Goal: Navigation & Orientation: Find specific page/section

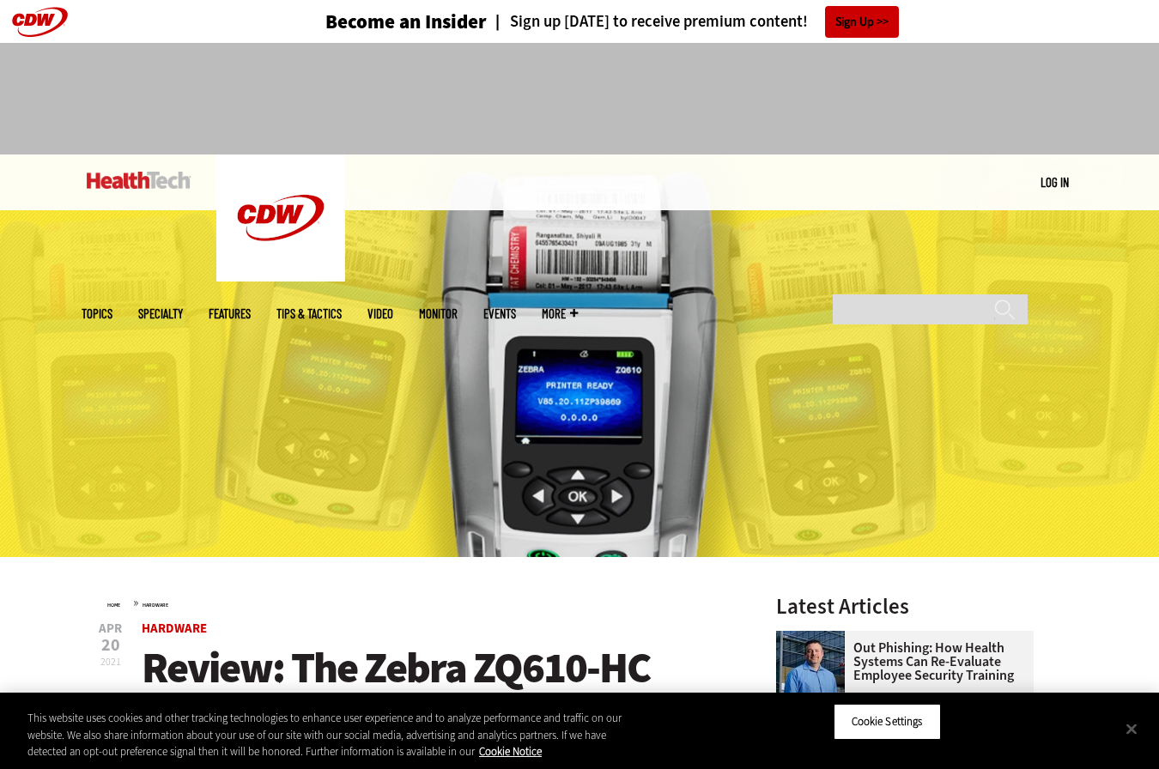
click at [370, 403] on img at bounding box center [579, 356] width 1159 height 403
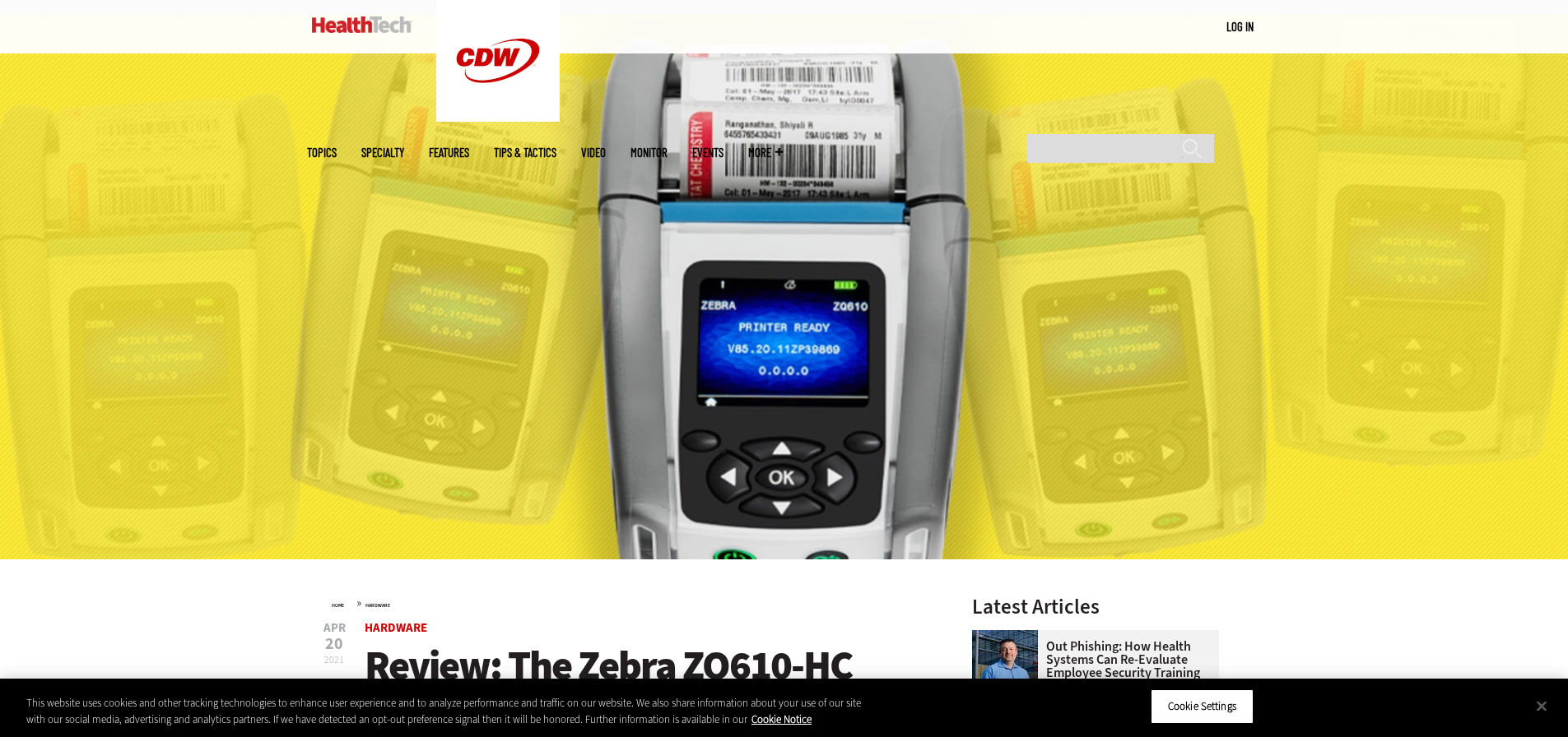
scroll to position [82, 0]
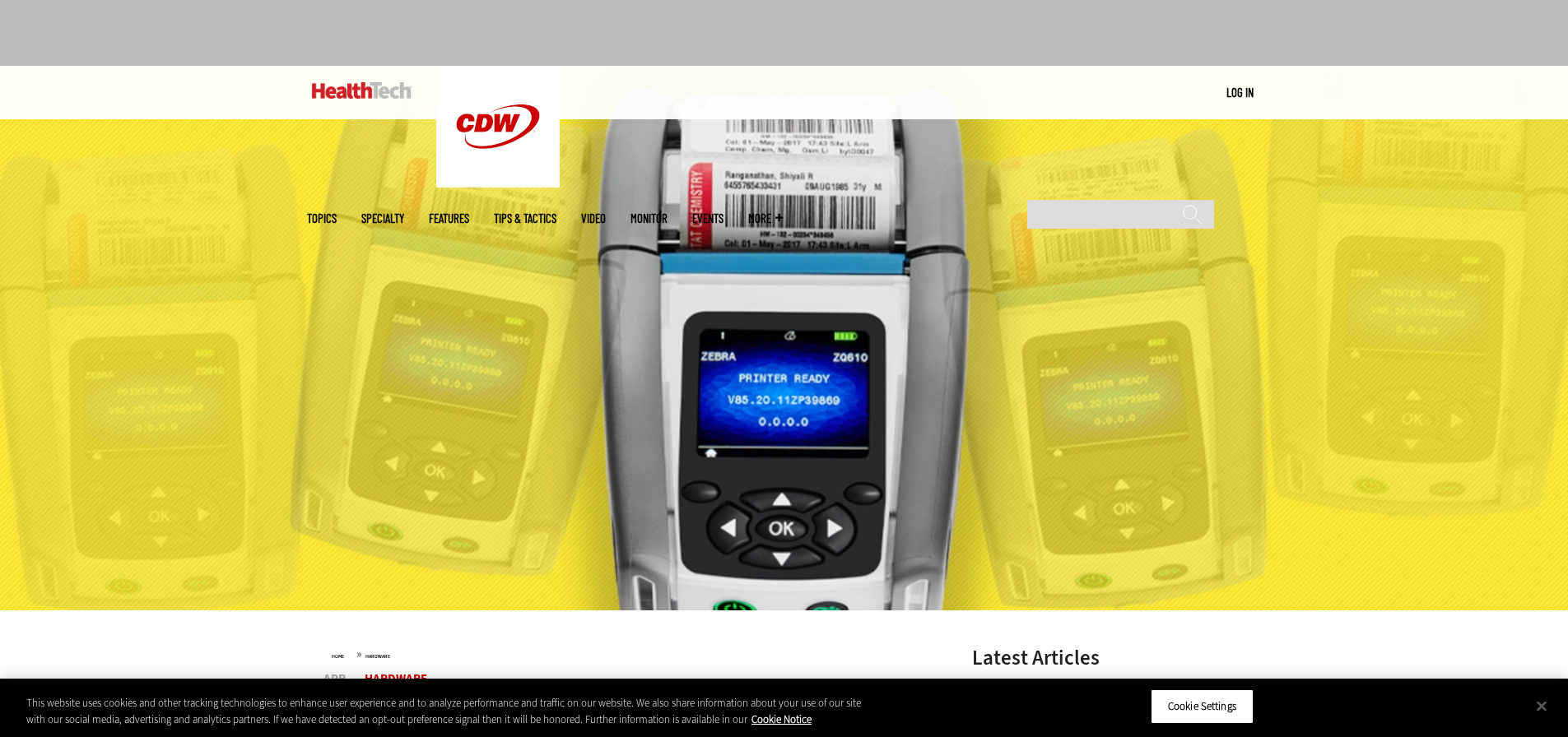
click at [799, 357] on img at bounding box center [784, 338] width 1568 height 544
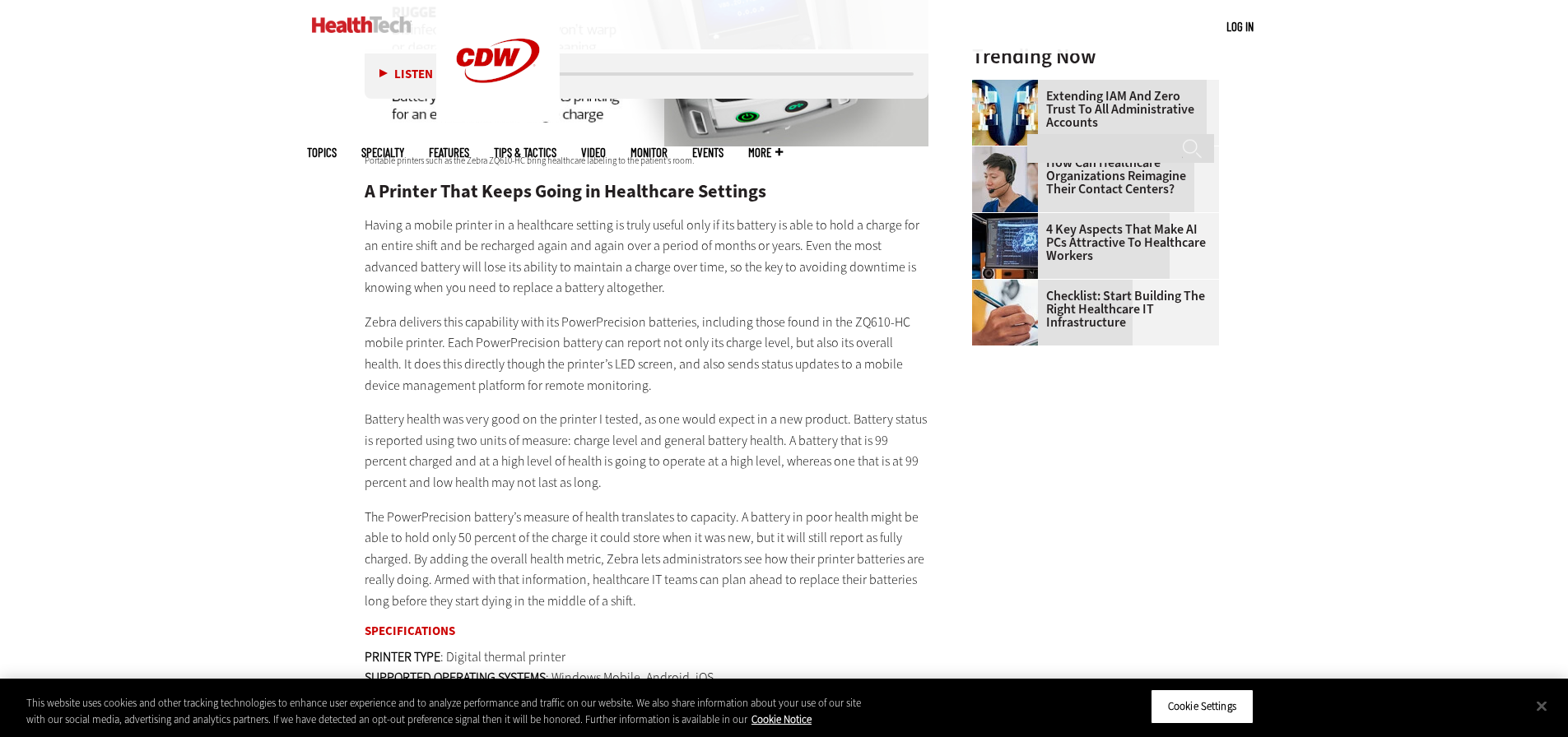
scroll to position [2057, 0]
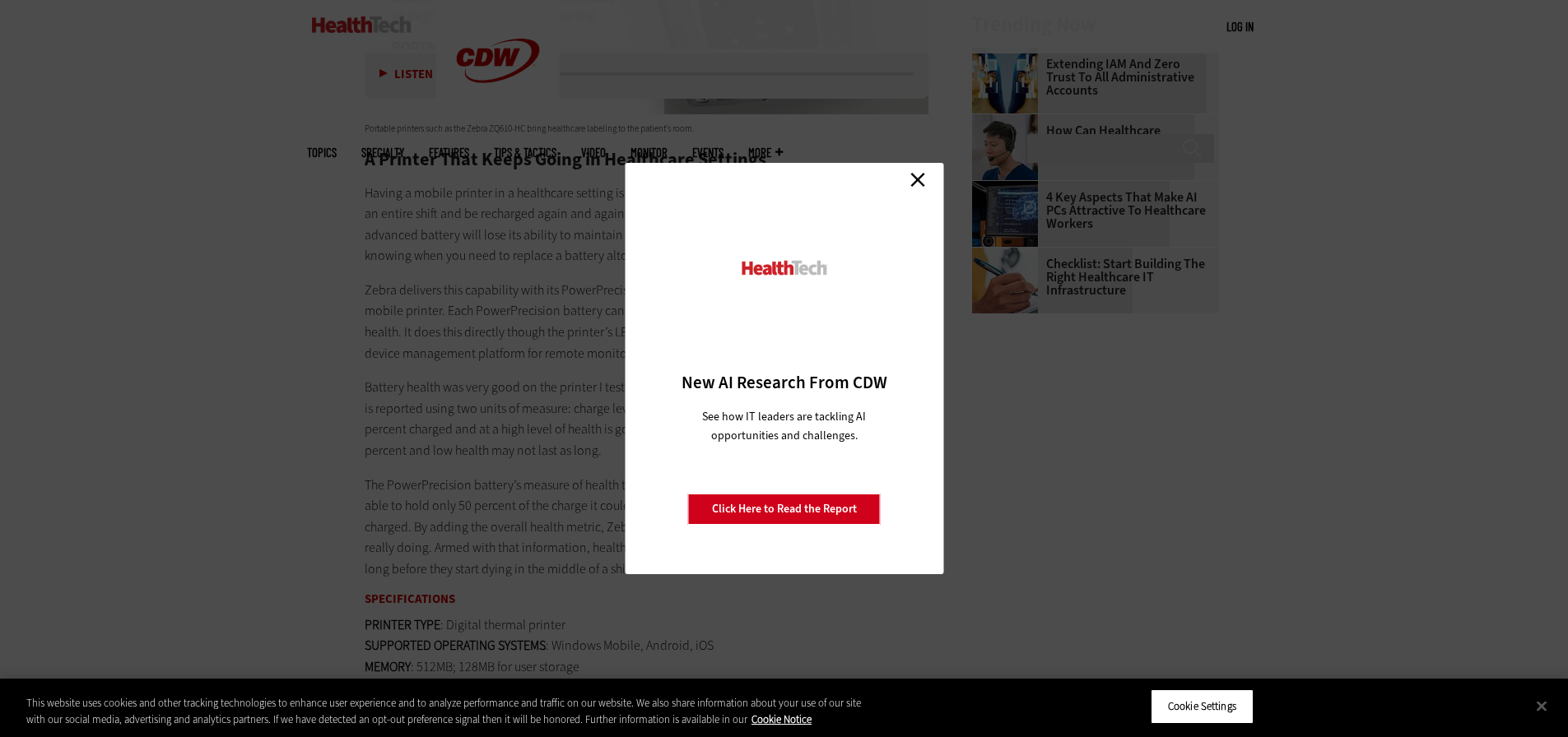
click at [914, 172] on link "Close" at bounding box center [918, 179] width 25 height 25
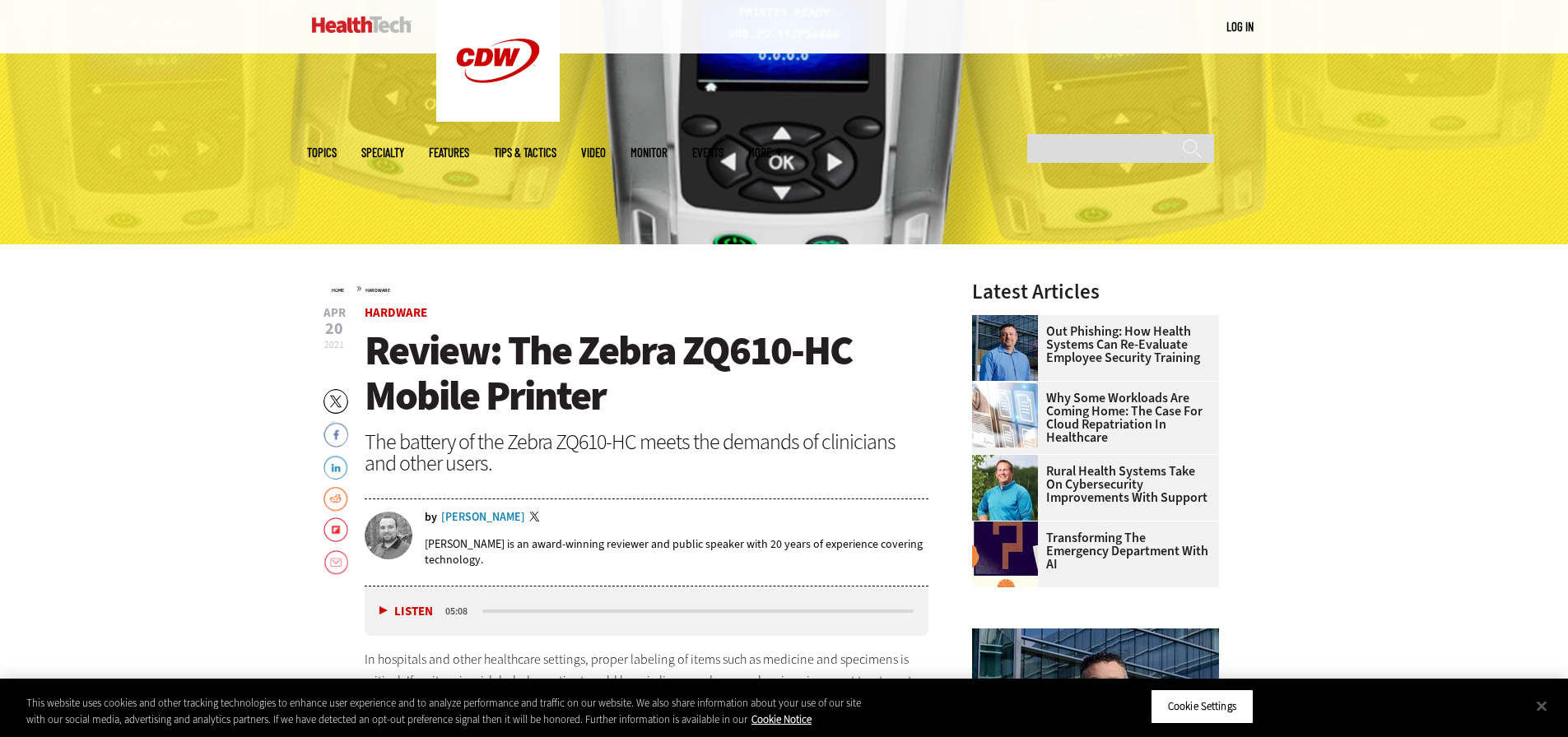
scroll to position [247, 0]
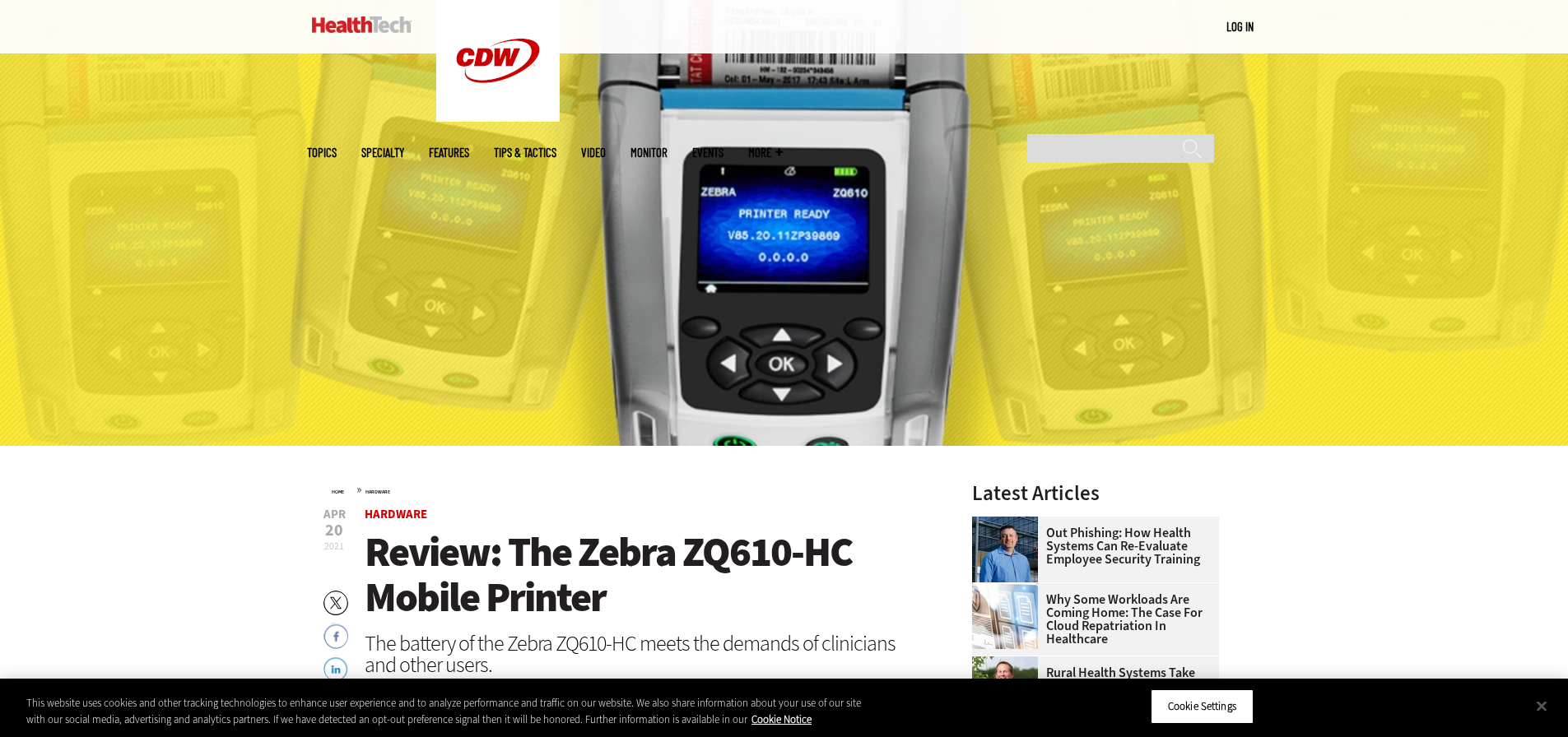
click at [556, 147] on link "Tips & Tactics" at bounding box center [525, 152] width 62 height 12
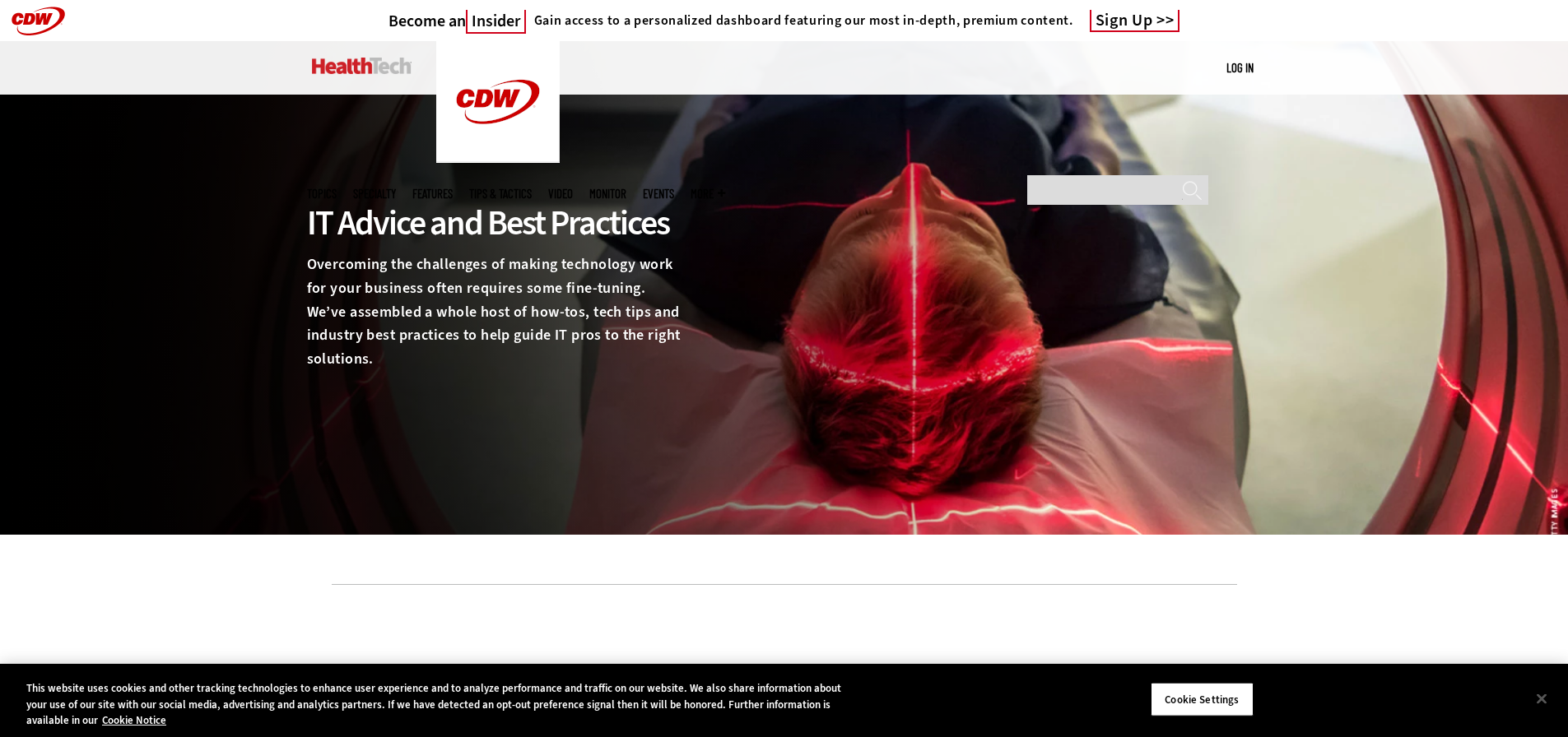
click at [337, 188] on span "Topics" at bounding box center [321, 194] width 30 height 12
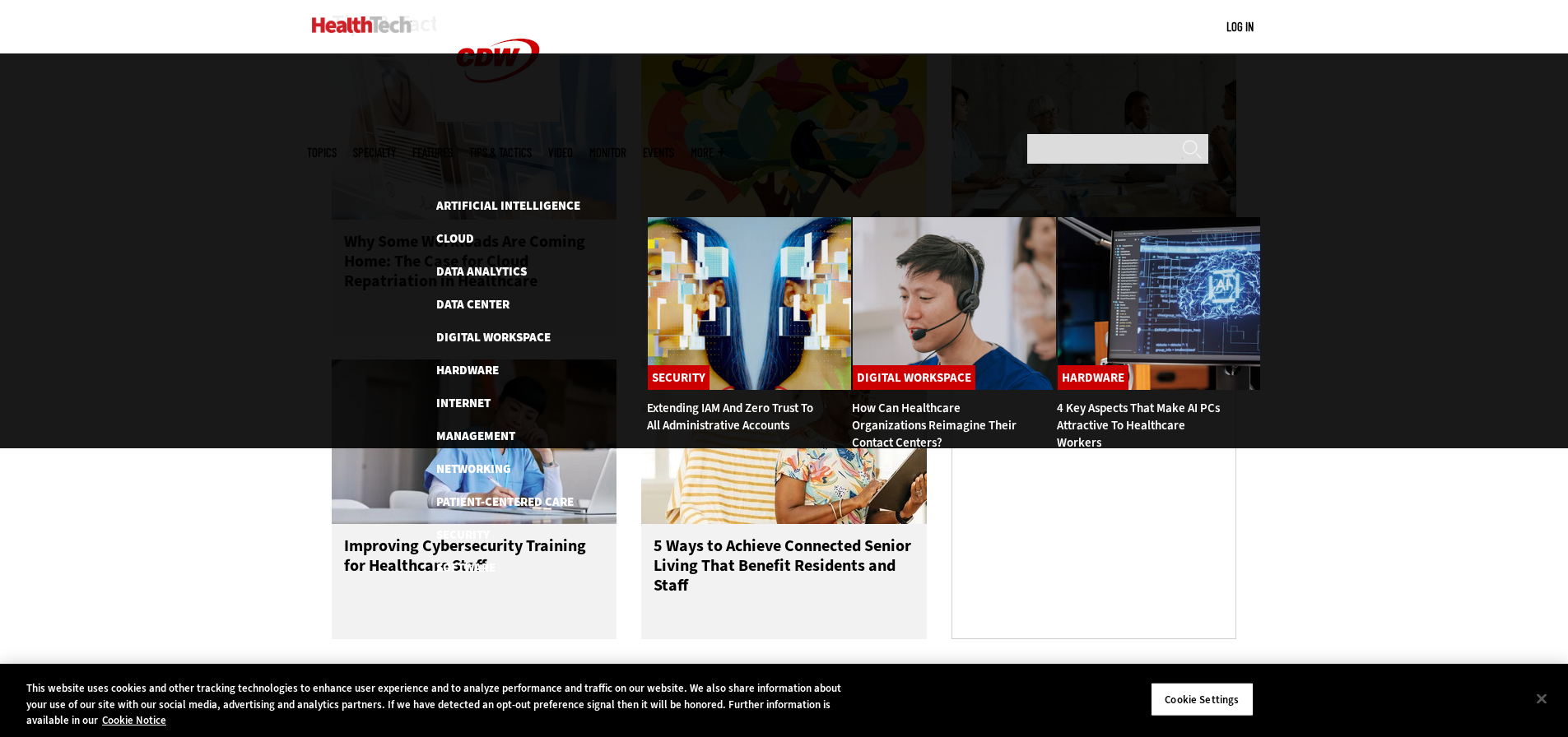
scroll to position [1070, 0]
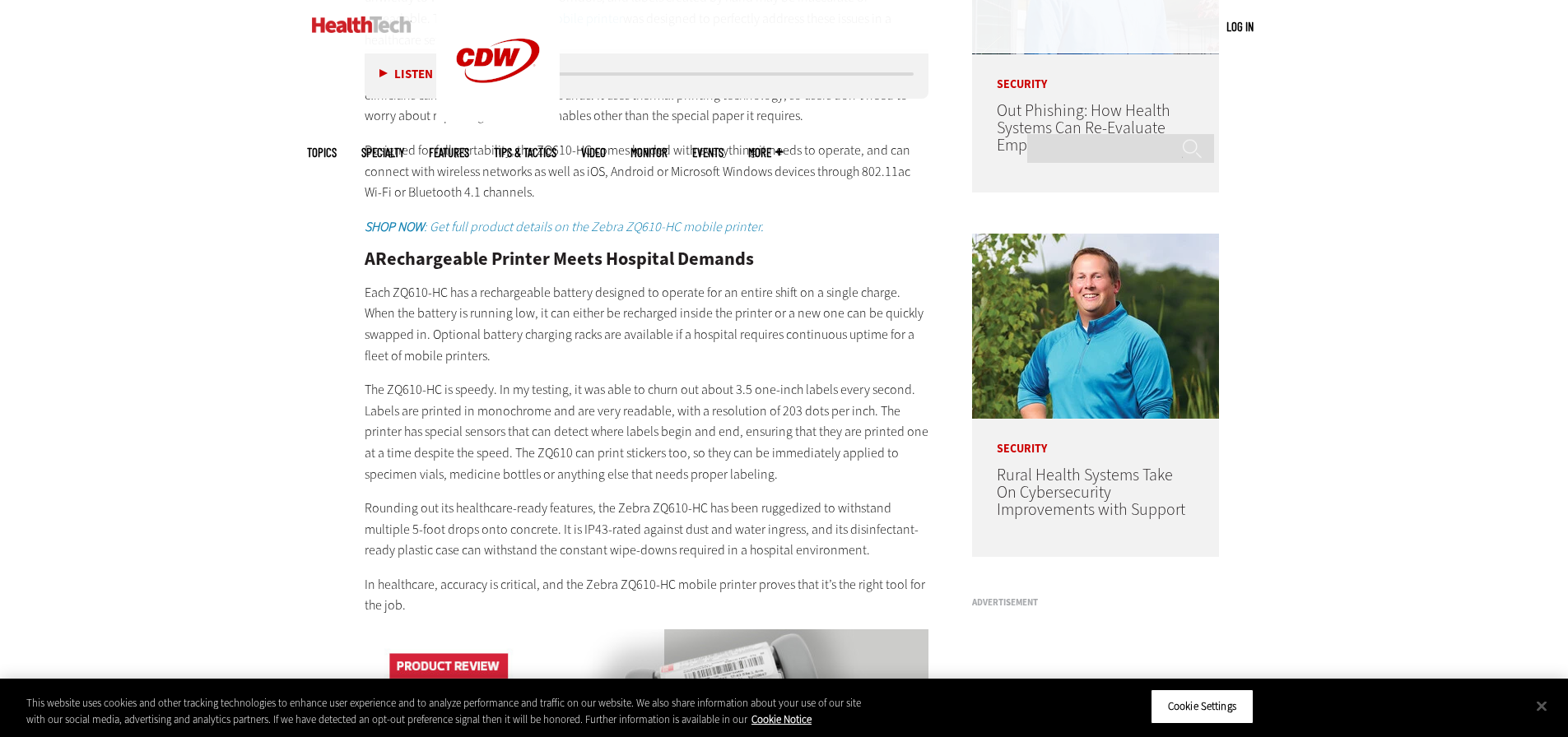
scroll to position [1070, 0]
